Goal: Obtain resource: Download file/media

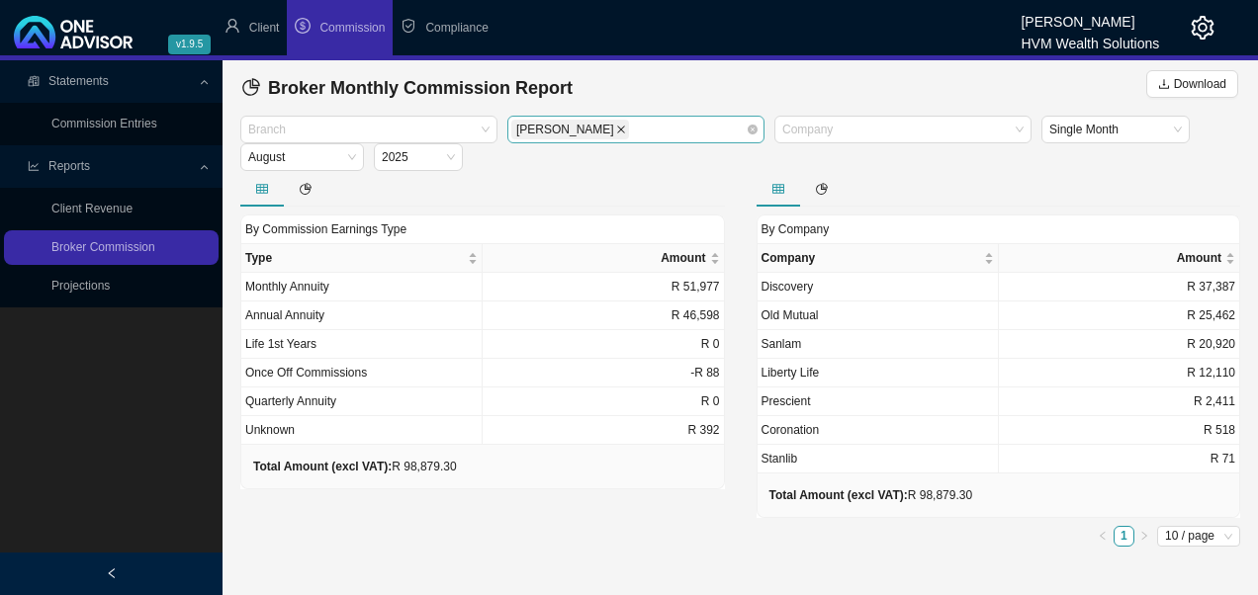
click at [616, 133] on icon "close" at bounding box center [621, 130] width 10 height 10
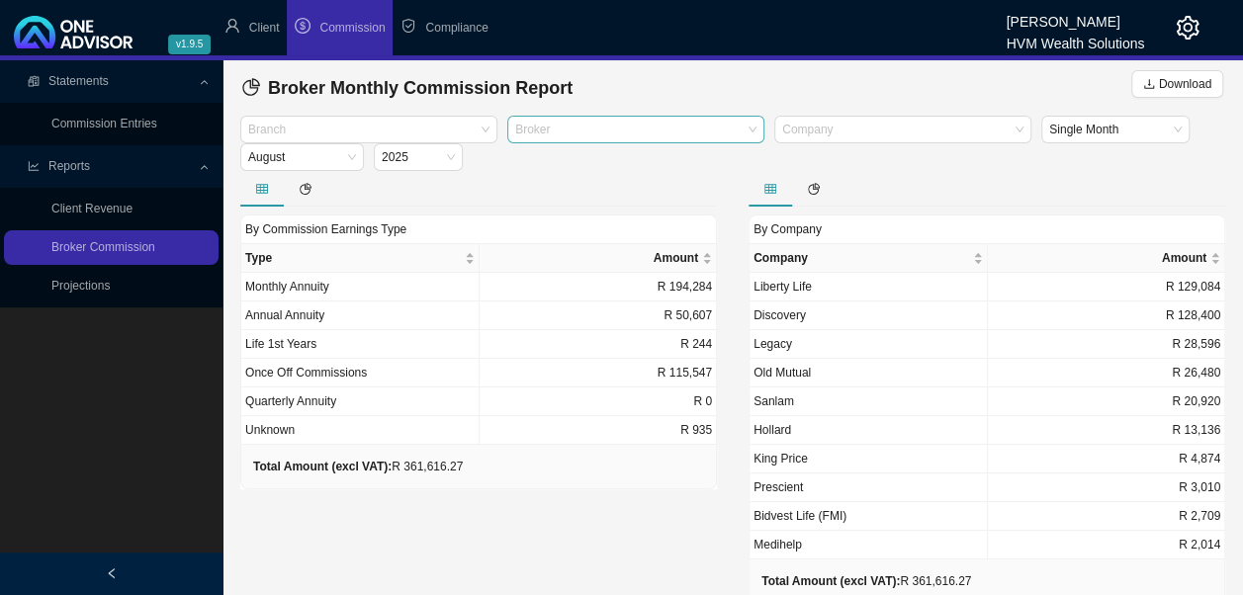
click at [635, 127] on div at bounding box center [626, 130] width 230 height 15
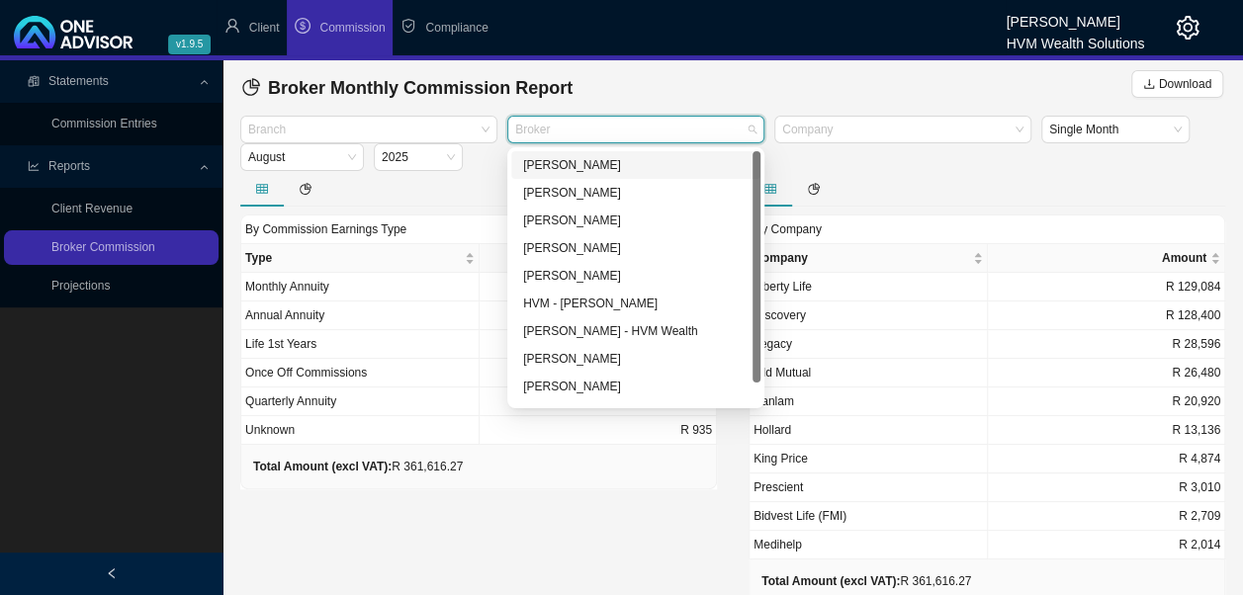
click at [576, 170] on div "[PERSON_NAME]" at bounding box center [635, 165] width 225 height 20
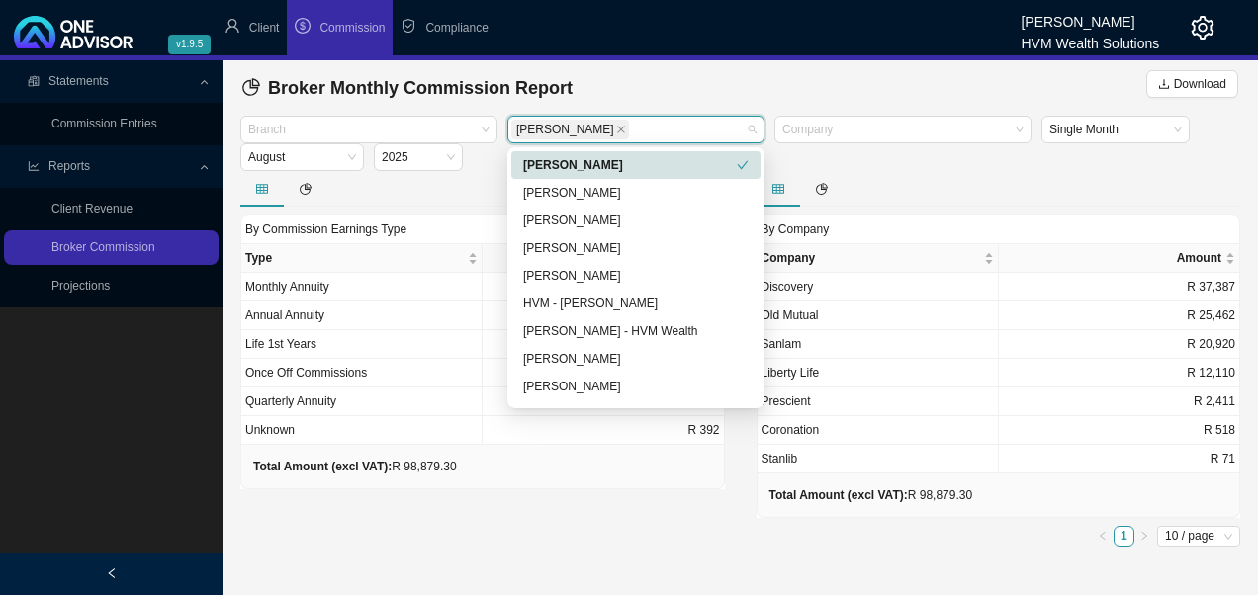
click at [750, 89] on div "Broker Monthly Commission Report Download" at bounding box center [740, 88] width 996 height 40
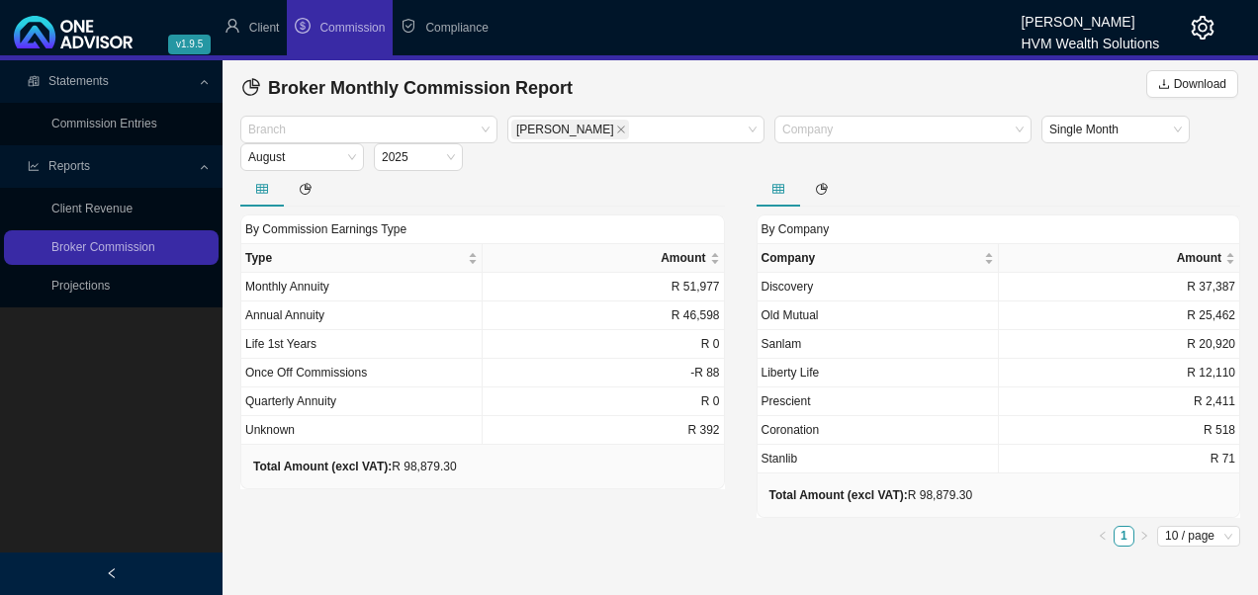
click at [546, 186] on div at bounding box center [482, 189] width 485 height 36
